Goal: Task Accomplishment & Management: Find specific page/section

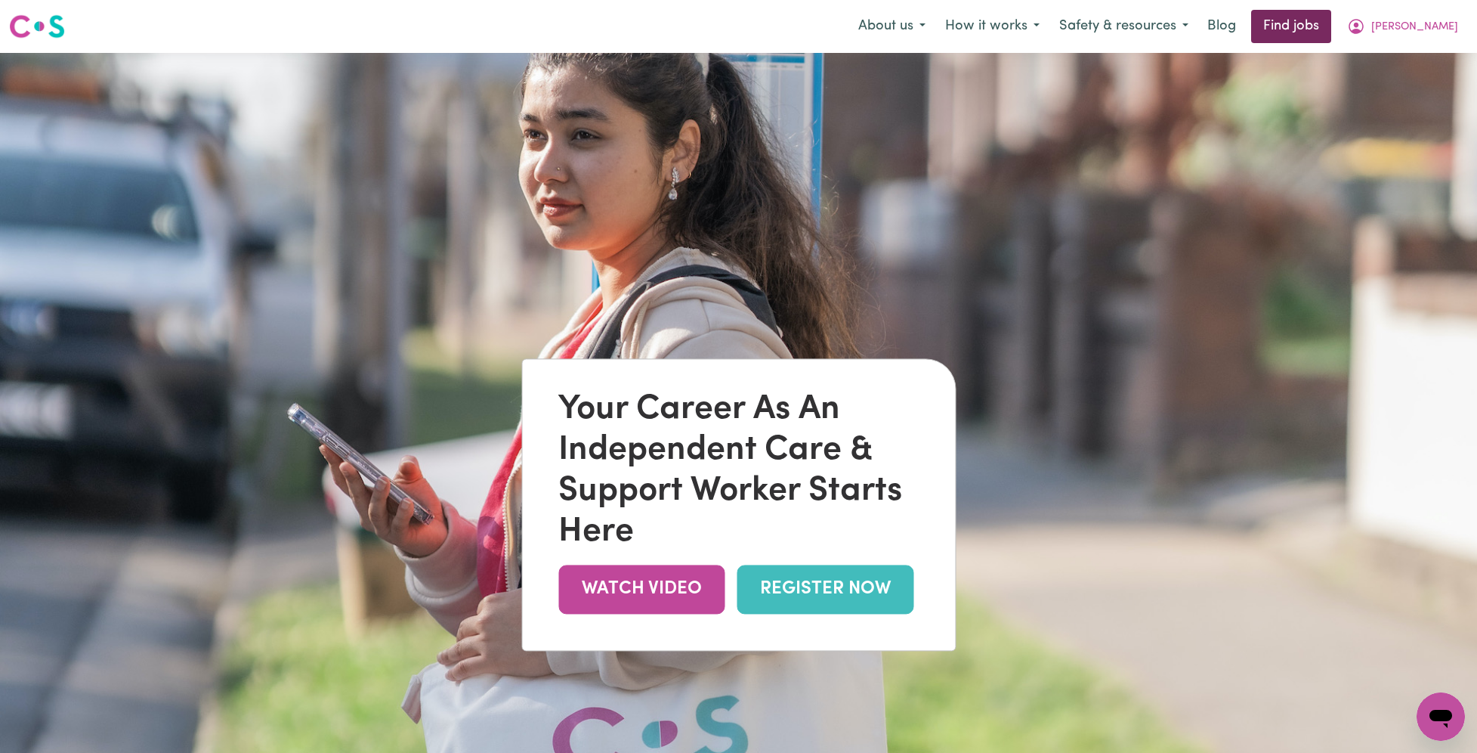
click at [1331, 26] on link "Find jobs" at bounding box center [1291, 26] width 80 height 33
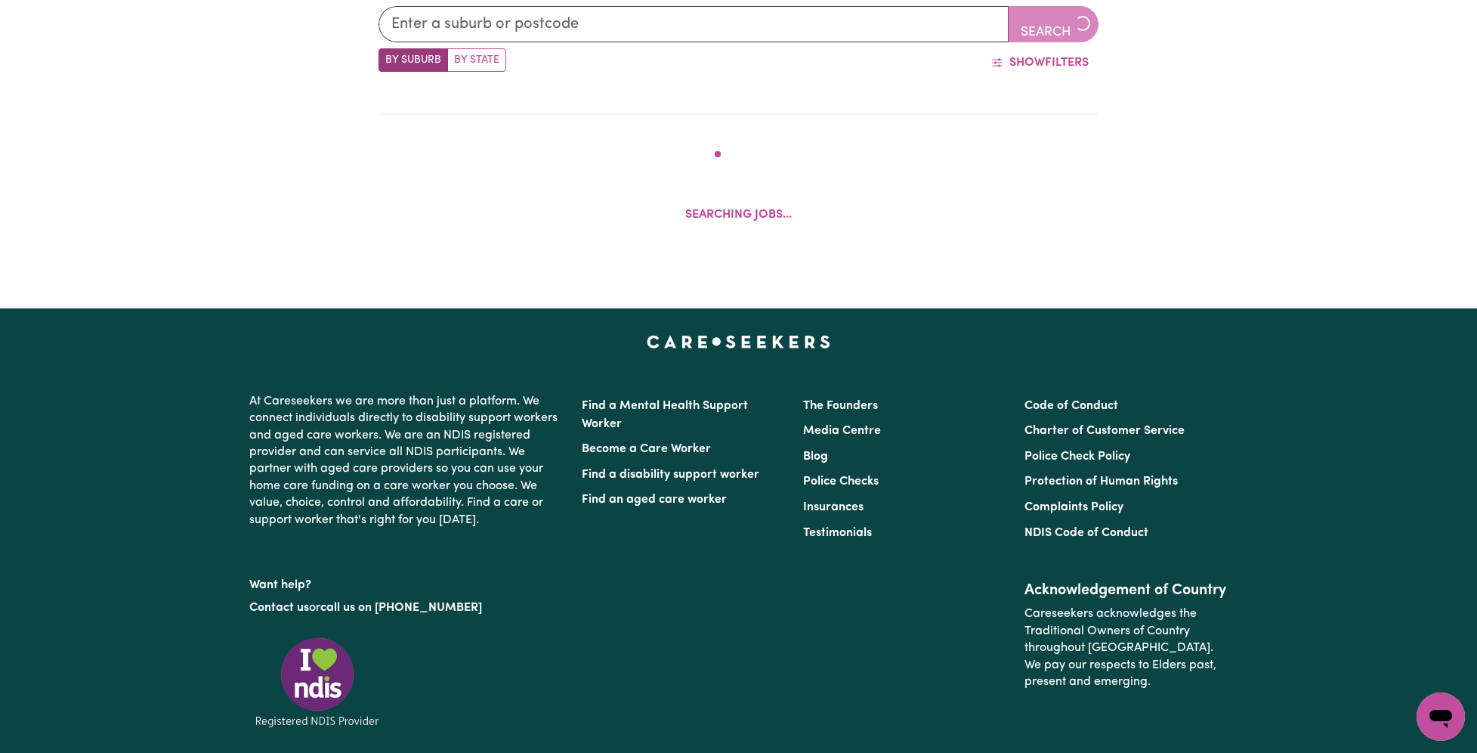
scroll to position [639, 0]
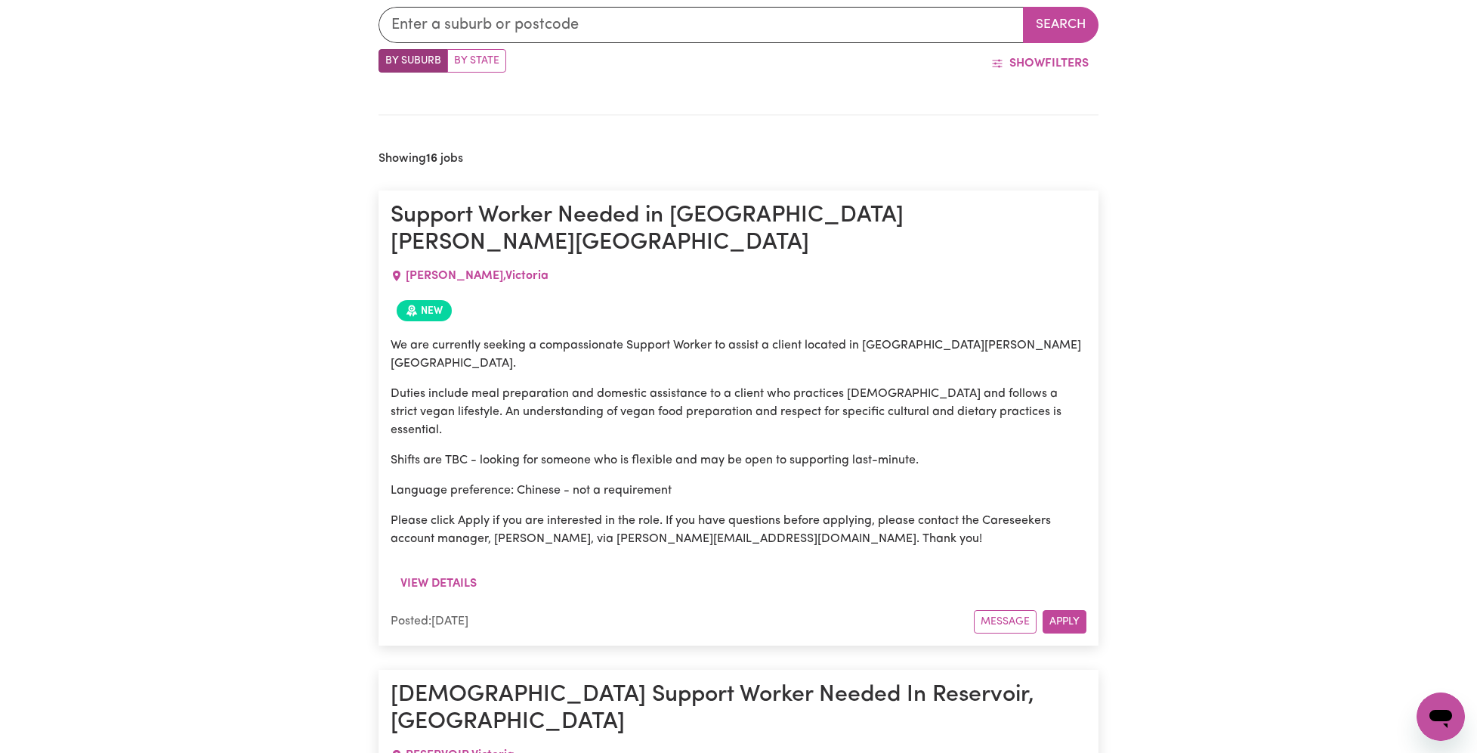
click at [482, 60] on label "By State" at bounding box center [476, 60] width 59 height 23
click at [388, 59] on input "By State" at bounding box center [384, 54] width 10 height 10
radio input "true"
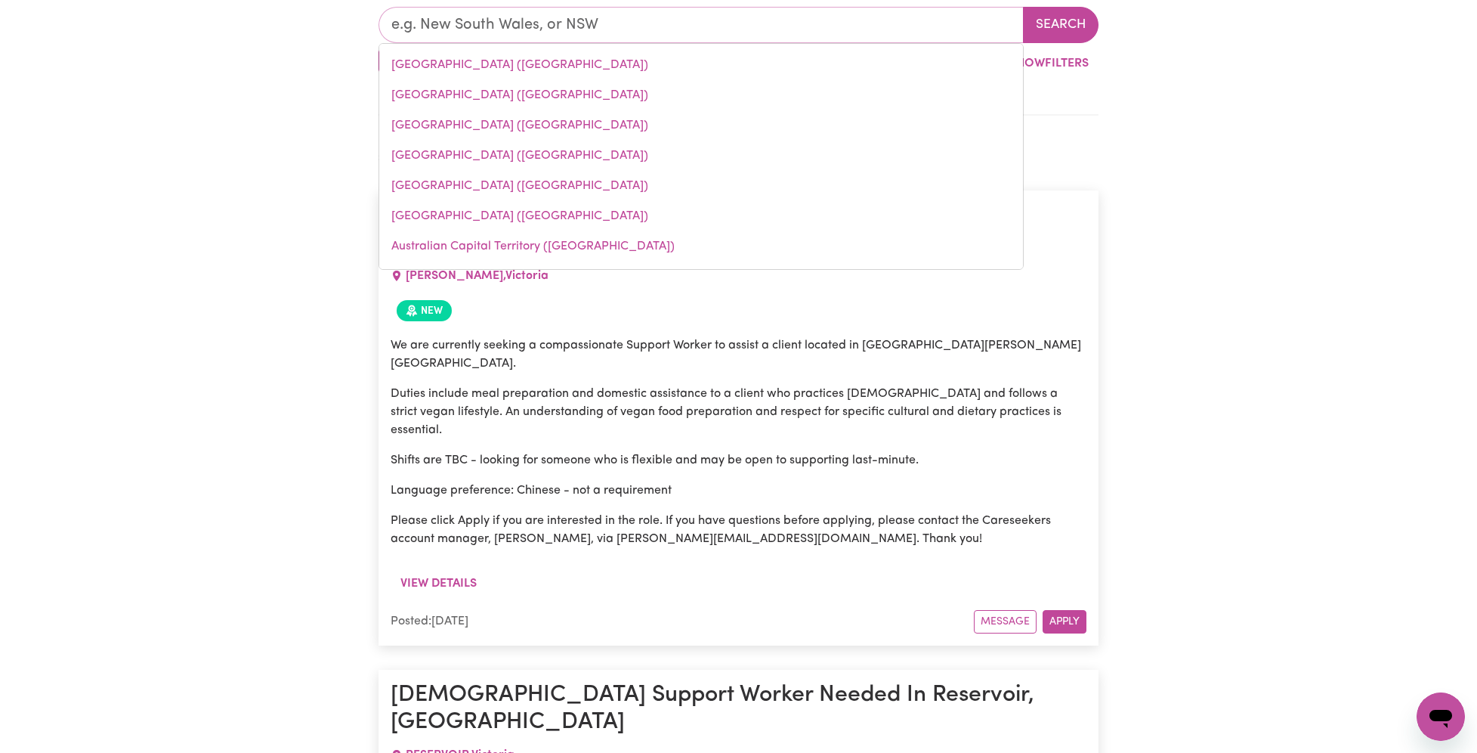
click at [607, 23] on input "text" at bounding box center [702, 25] width 646 height 36
click at [509, 130] on link "[GEOGRAPHIC_DATA] ([GEOGRAPHIC_DATA])" at bounding box center [701, 125] width 644 height 30
type input "[GEOGRAPHIC_DATA] ([GEOGRAPHIC_DATA])"
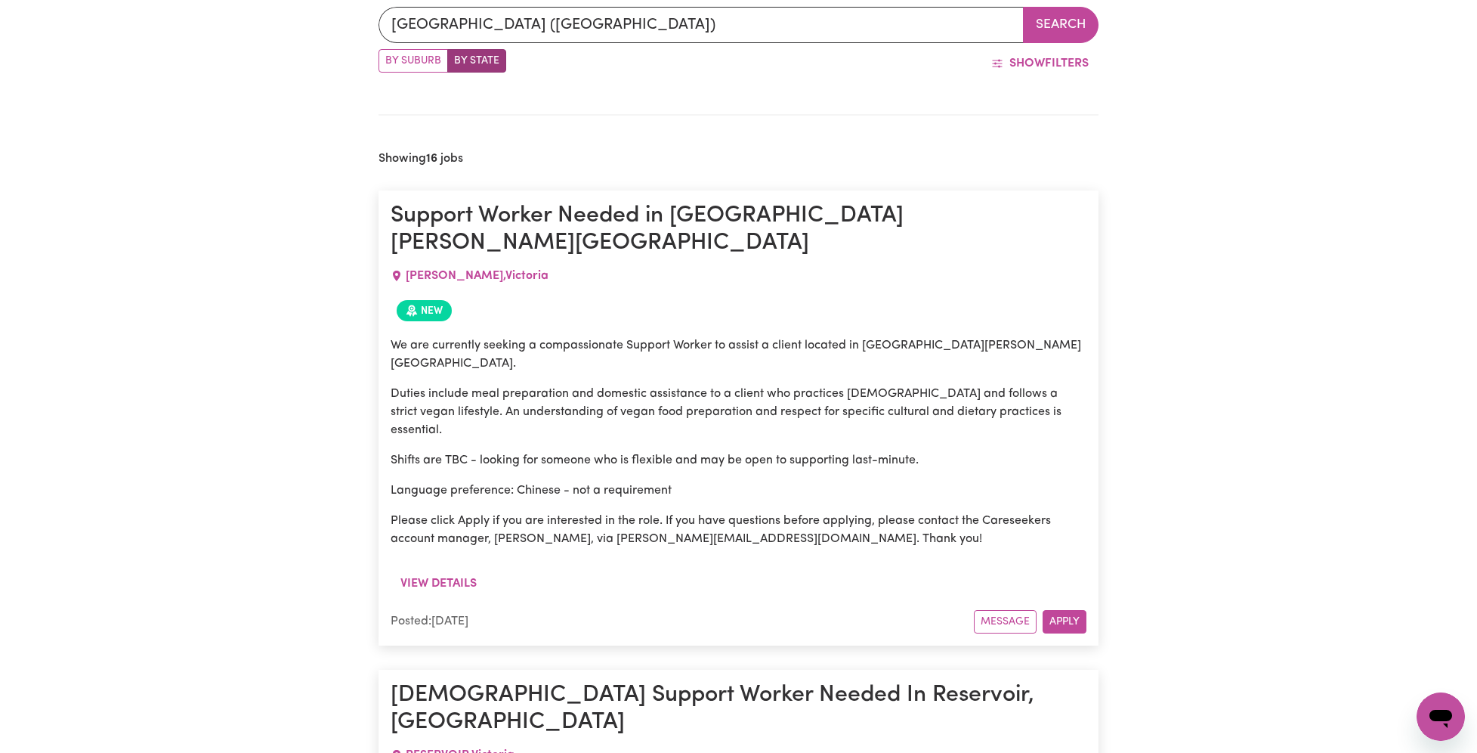
click at [1059, 18] on button "Search" at bounding box center [1061, 25] width 76 height 36
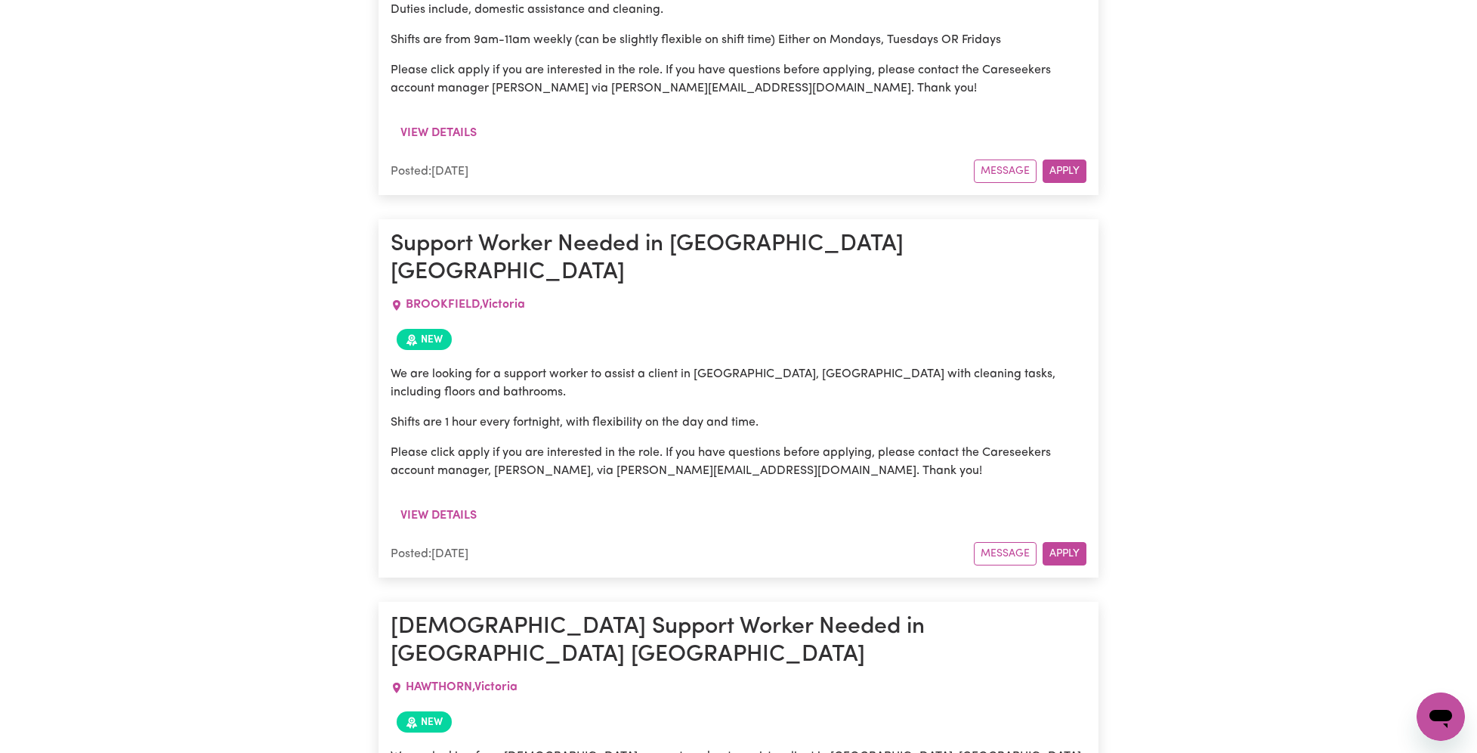
scroll to position [1954, 0]
click at [437, 500] on button "View details" at bounding box center [439, 514] width 96 height 29
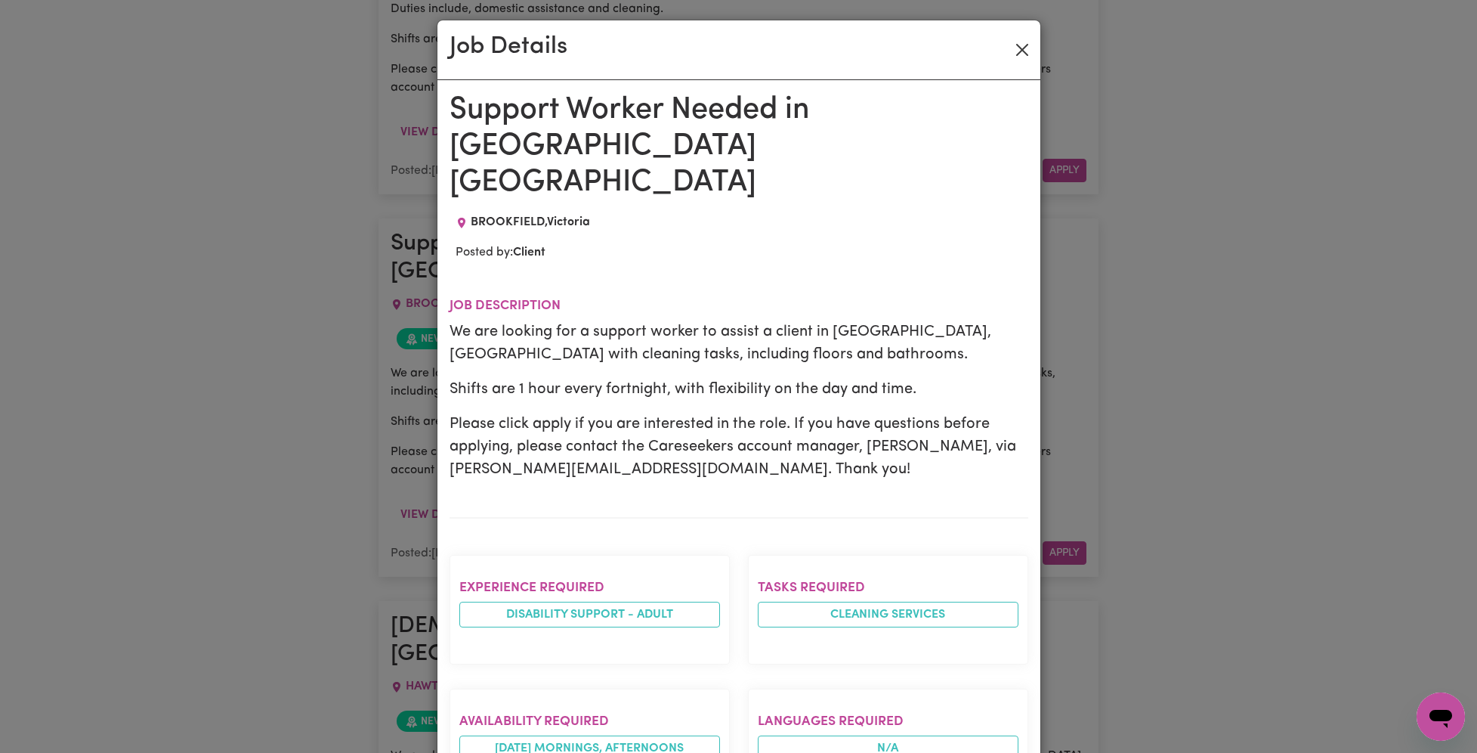
scroll to position [4, 0]
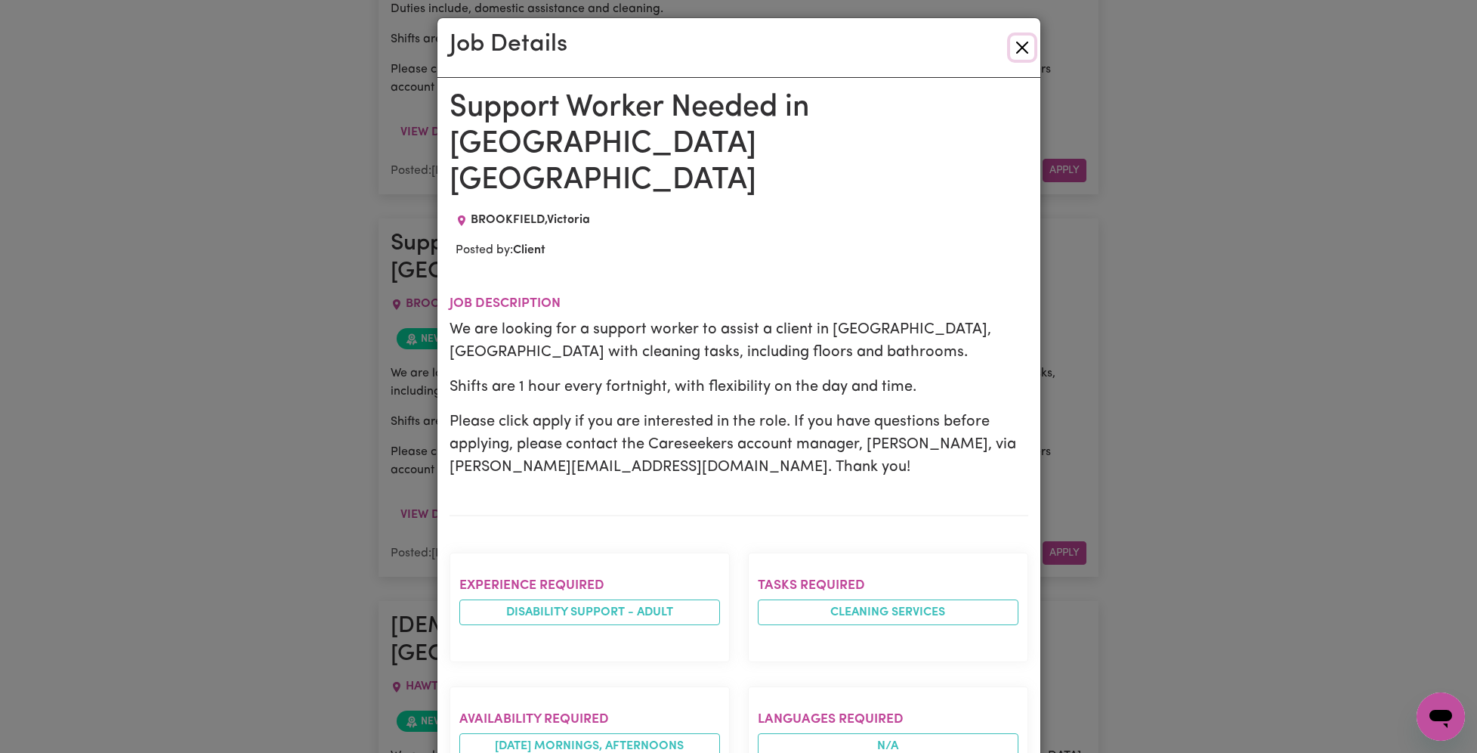
click at [1017, 48] on button "Close" at bounding box center [1022, 48] width 24 height 24
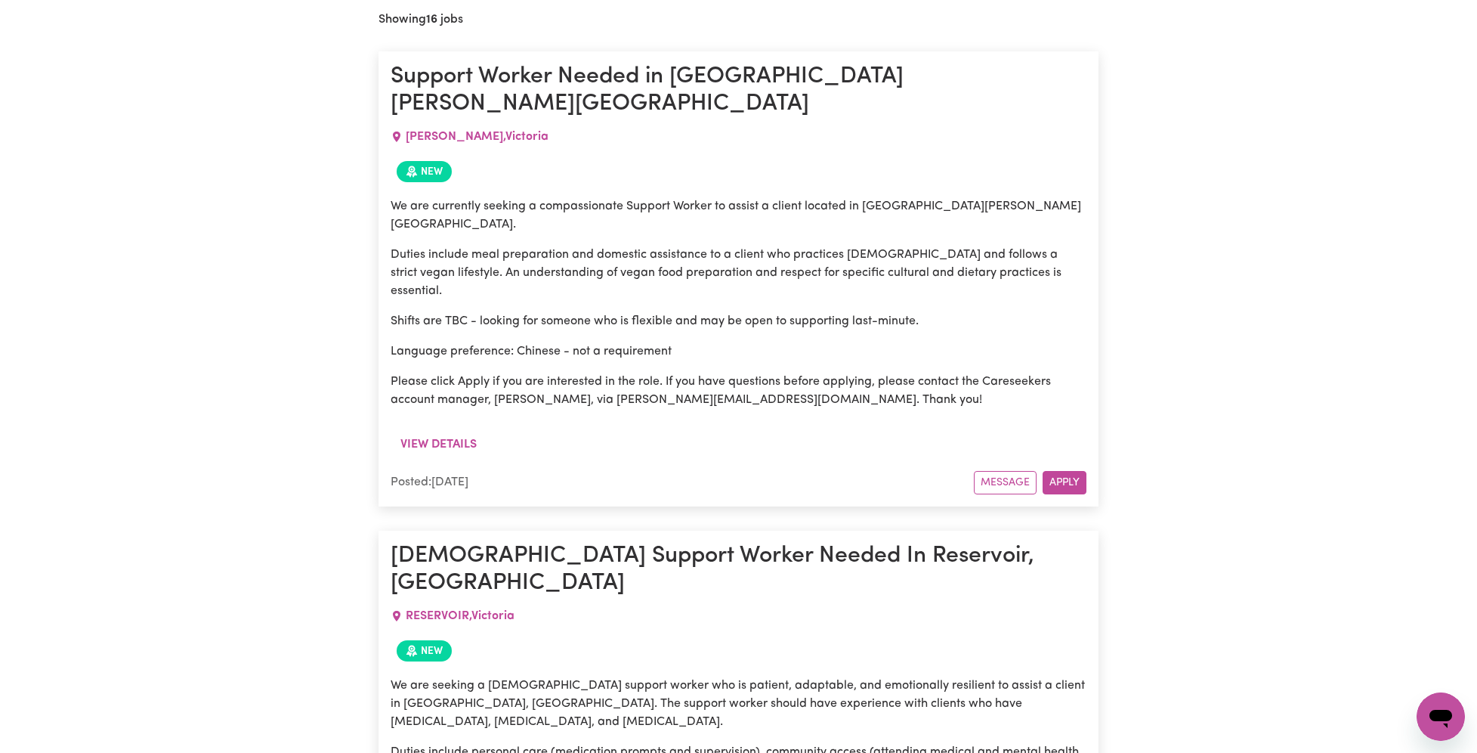
scroll to position [0, 0]
